Goal: Information Seeking & Learning: Learn about a topic

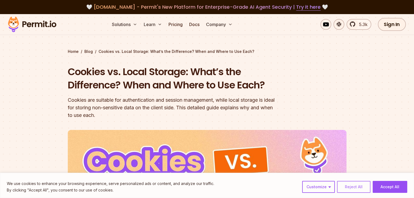
click at [356, 191] on button "Reject All" at bounding box center [353, 187] width 33 height 12
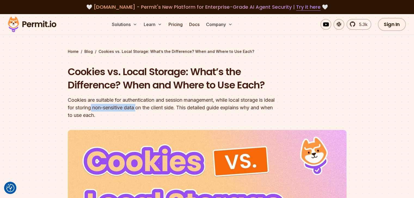
drag, startPoint x: 104, startPoint y: 108, endPoint x: 150, endPoint y: 109, distance: 46.2
click at [150, 109] on div "Cookies are suitable for authentication and session management, while local sto…" at bounding box center [172, 108] width 209 height 23
drag, startPoint x: 173, startPoint y: 110, endPoint x: 189, endPoint y: 108, distance: 16.1
click at [189, 108] on div "Cookies are suitable for authentication and session management, while local sto…" at bounding box center [172, 108] width 209 height 23
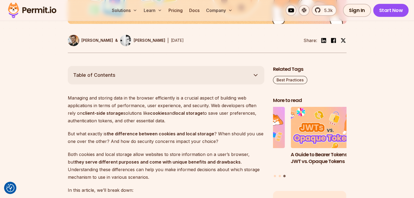
scroll to position [245, 0]
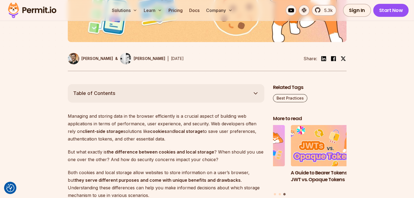
click at [178, 92] on button "Table of Contents" at bounding box center [166, 93] width 196 height 18
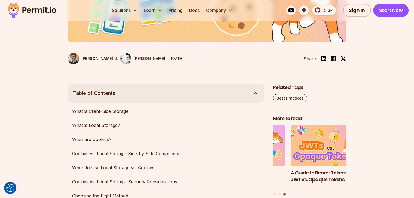
click at [178, 92] on button "Table of Contents" at bounding box center [166, 93] width 196 height 18
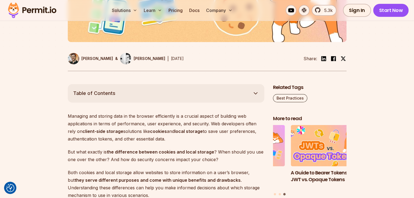
scroll to position [299, 0]
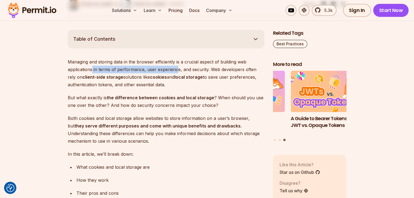
drag, startPoint x: 94, startPoint y: 68, endPoint x: 176, endPoint y: 67, distance: 82.7
click at [176, 67] on p "Managing and storing data in the browser efficiently is a crucial aspect of bui…" at bounding box center [166, 73] width 196 height 30
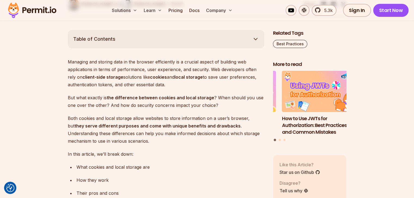
click at [165, 78] on p "Managing and storing data in the browser efficiently is a crucial aspect of bui…" at bounding box center [166, 73] width 196 height 30
drag, startPoint x: 69, startPoint y: 86, endPoint x: 145, endPoint y: 83, distance: 75.4
click at [145, 83] on p "Managing and storing data in the browser efficiently is a crucial aspect of bui…" at bounding box center [166, 73] width 196 height 30
click at [116, 104] on p "But what exactly is the difference between cookies and local storage ? When sho…" at bounding box center [166, 101] width 196 height 15
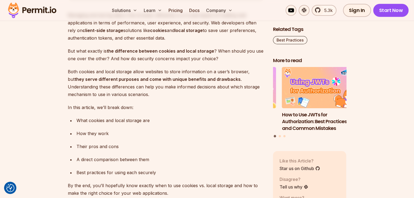
scroll to position [353, 0]
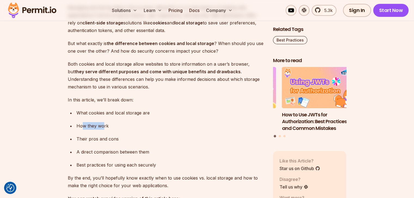
drag, startPoint x: 83, startPoint y: 124, endPoint x: 107, endPoint y: 128, distance: 24.6
click at [107, 127] on div "How they work" at bounding box center [170, 126] width 188 height 8
drag, startPoint x: 92, startPoint y: 140, endPoint x: 124, endPoint y: 139, distance: 31.8
click at [124, 139] on div "Their pros and cons" at bounding box center [170, 139] width 188 height 8
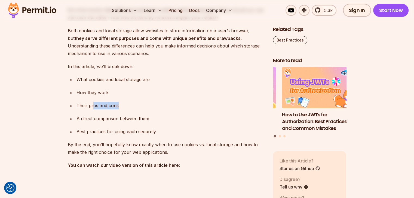
scroll to position [435, 0]
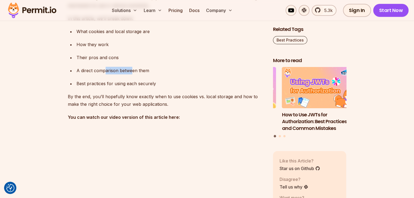
drag, startPoint x: 126, startPoint y: 72, endPoint x: 138, endPoint y: 72, distance: 11.4
click at [138, 72] on div "A direct comparison between them" at bounding box center [170, 71] width 188 height 8
drag, startPoint x: 93, startPoint y: 82, endPoint x: 141, endPoint y: 80, distance: 47.9
click at [141, 80] on div "Best practices for using each securely" at bounding box center [170, 84] width 188 height 8
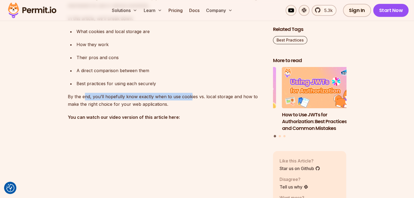
drag, startPoint x: 85, startPoint y: 98, endPoint x: 219, endPoint y: 103, distance: 134.4
click at [191, 96] on p "By the end, you’ll hopefully know exactly when to use cookies vs. local storage…" at bounding box center [166, 100] width 196 height 15
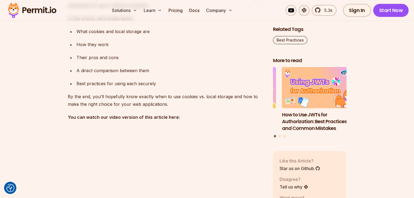
click at [230, 104] on p "By the end, you’ll hopefully know exactly when to use cookies vs. local storage…" at bounding box center [166, 100] width 196 height 15
click at [124, 102] on p "By the end, you’ll hopefully know exactly when to use cookies vs. local storage…" at bounding box center [166, 100] width 196 height 15
drag, startPoint x: 97, startPoint y: 116, endPoint x: 151, endPoint y: 111, distance: 54.3
click at [145, 114] on p "You can watch our video version of this article here:" at bounding box center [166, 118] width 196 height 8
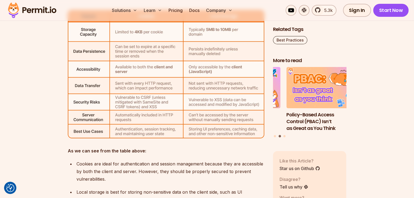
scroll to position [1930, 0]
